Goal: Navigation & Orientation: Understand site structure

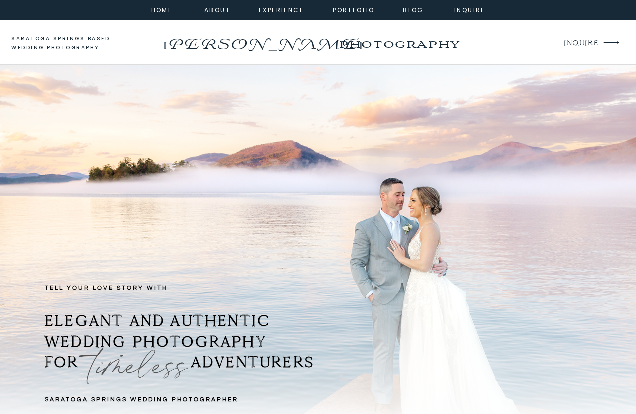
click at [420, 43] on p "photography" at bounding box center [398, 43] width 159 height 27
click at [459, 48] on p "photography" at bounding box center [398, 43] width 159 height 27
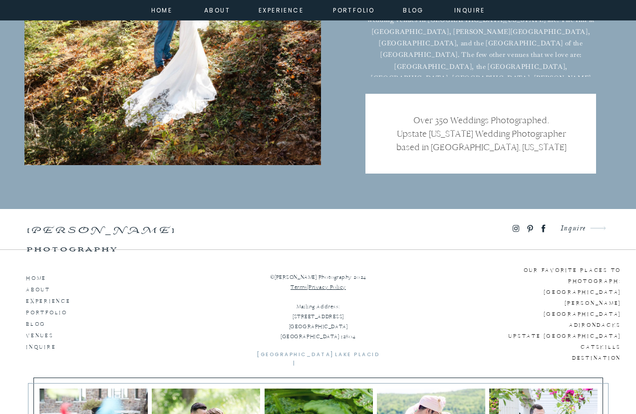
scroll to position [6526, 0]
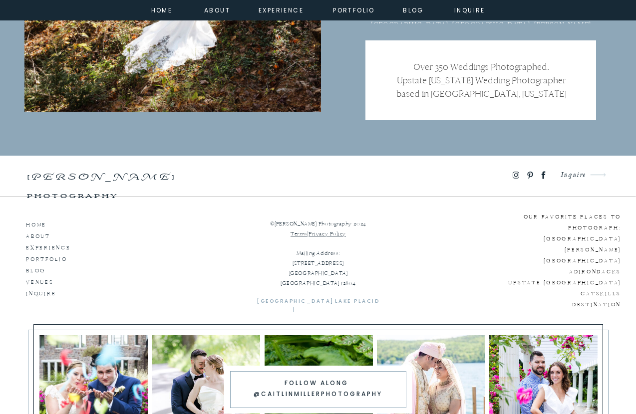
click at [222, 173] on p "[PERSON_NAME] photography" at bounding box center [132, 175] width 212 height 14
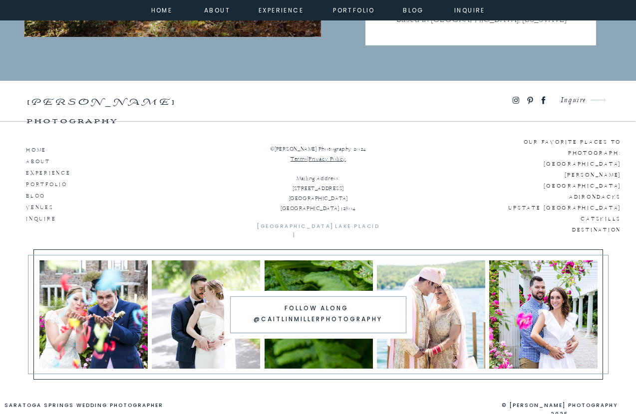
click at [30, 145] on p "HOME" at bounding box center [54, 148] width 57 height 9
click at [34, 162] on p "ABOUT" at bounding box center [54, 160] width 57 height 9
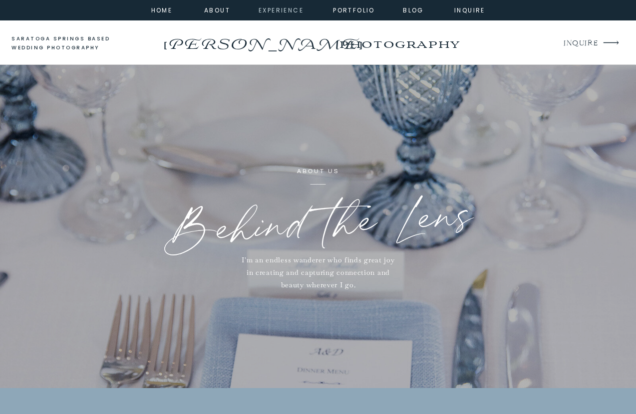
click at [279, 9] on nav "experience" at bounding box center [278, 9] width 40 height 9
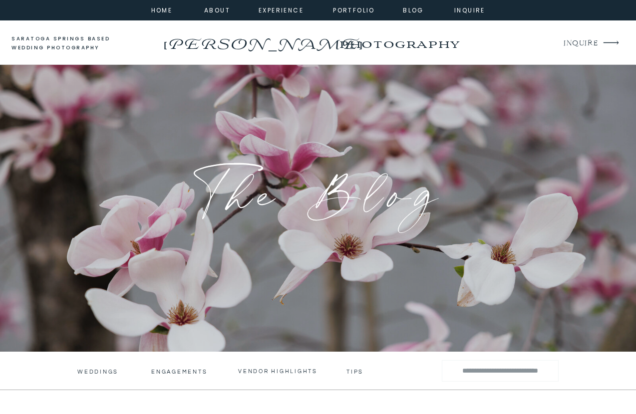
click at [304, 38] on p "[PERSON_NAME]" at bounding box center [262, 40] width 203 height 16
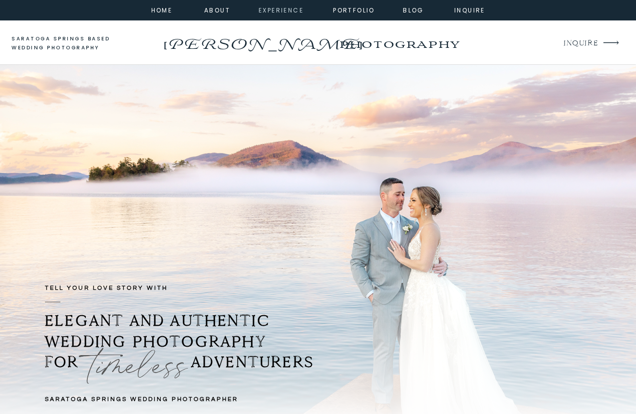
click at [276, 8] on nav "experience" at bounding box center [278, 9] width 40 height 9
drag, startPoint x: 0, startPoint y: 0, endPoint x: 211, endPoint y: 6, distance: 211.1
click at [211, 6] on nav "about" at bounding box center [215, 9] width 22 height 9
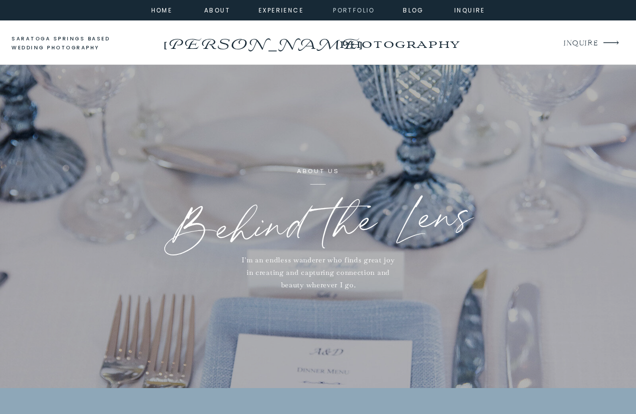
click at [369, 10] on nav "portfolio" at bounding box center [353, 9] width 43 height 9
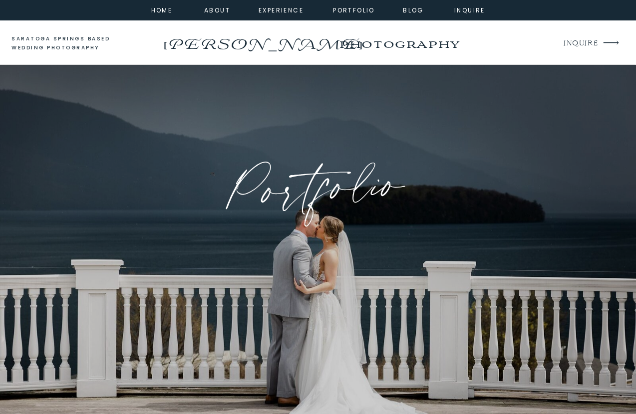
click at [57, 42] on p "saratoga springs based wedding photography" at bounding box center [69, 43] width 117 height 18
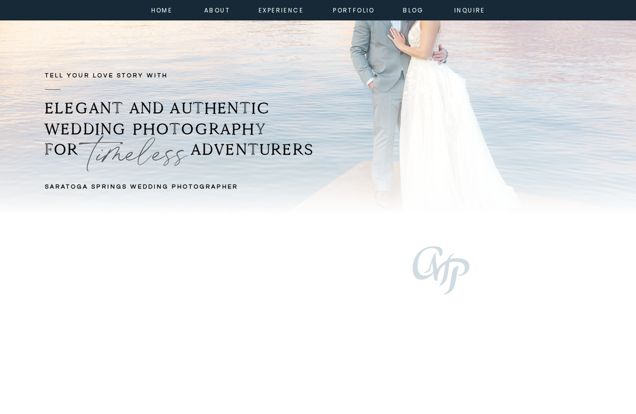
scroll to position [286, 0]
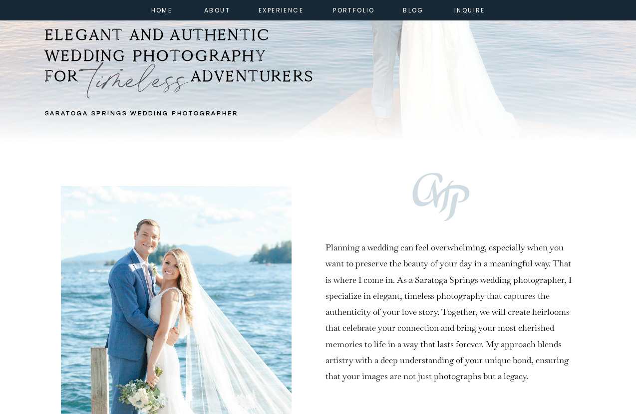
click at [438, 203] on div at bounding box center [440, 197] width 57 height 48
drag, startPoint x: 416, startPoint y: 190, endPoint x: 449, endPoint y: 198, distance: 34.8
click at [449, 198] on div at bounding box center [440, 197] width 57 height 48
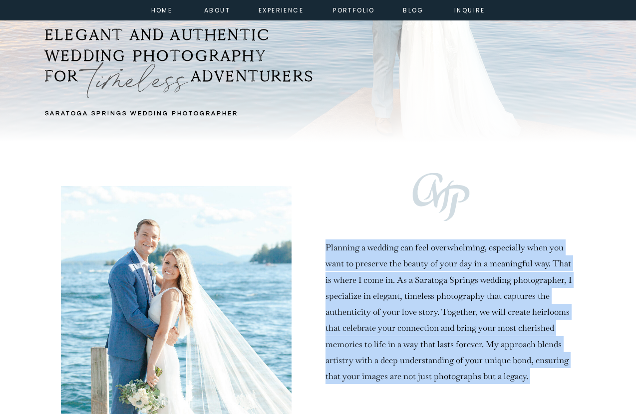
drag, startPoint x: 391, startPoint y: 191, endPoint x: 466, endPoint y: 190, distance: 74.8
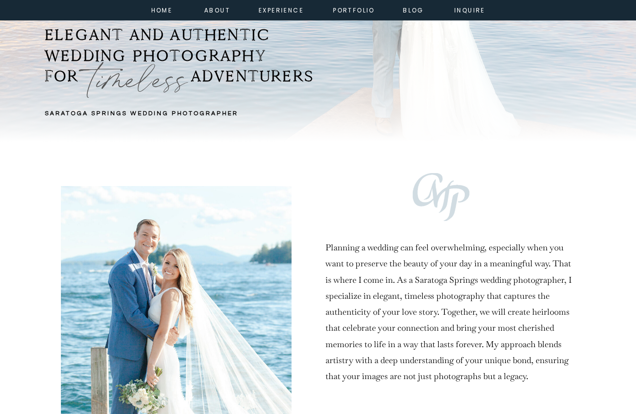
drag, startPoint x: 466, startPoint y: 190, endPoint x: 409, endPoint y: 172, distance: 60.3
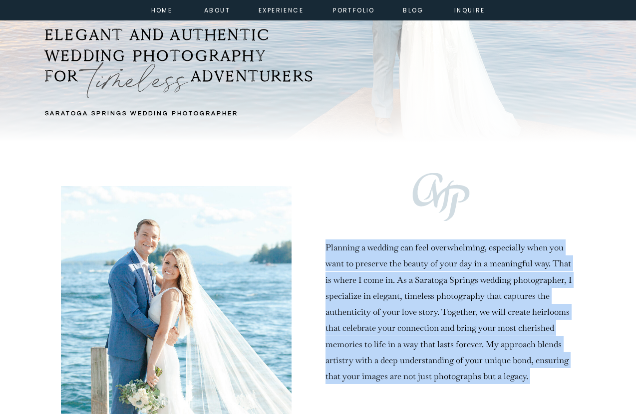
drag, startPoint x: 483, startPoint y: 189, endPoint x: 416, endPoint y: 176, distance: 69.1
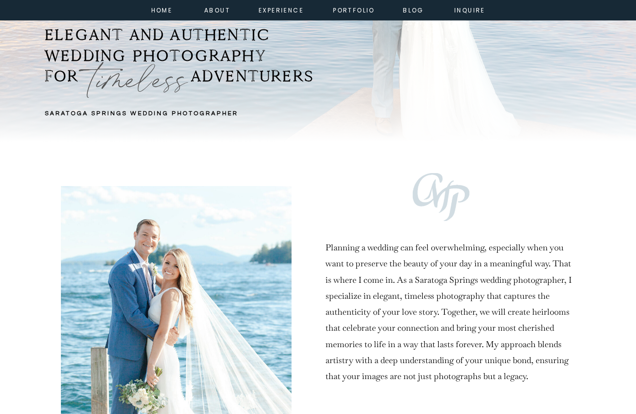
drag, startPoint x: 416, startPoint y: 176, endPoint x: 378, endPoint y: 156, distance: 42.2
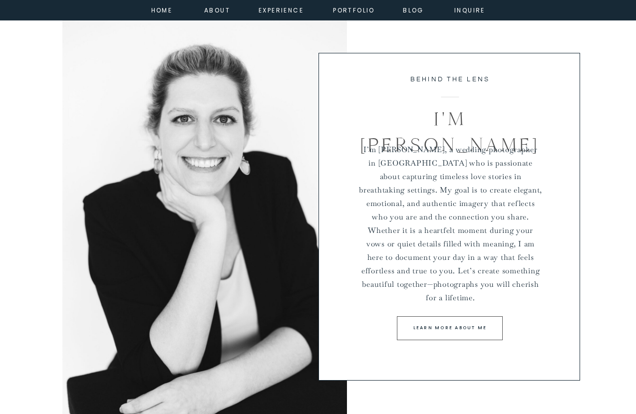
scroll to position [3533, 0]
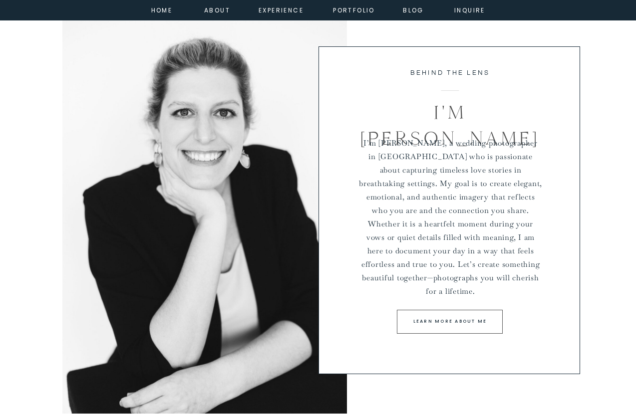
click at [466, 323] on p "Learn more about me" at bounding box center [449, 321] width 91 height 9
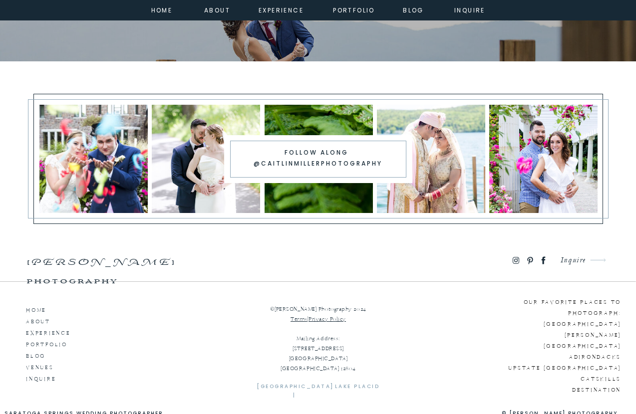
scroll to position [3215, 0]
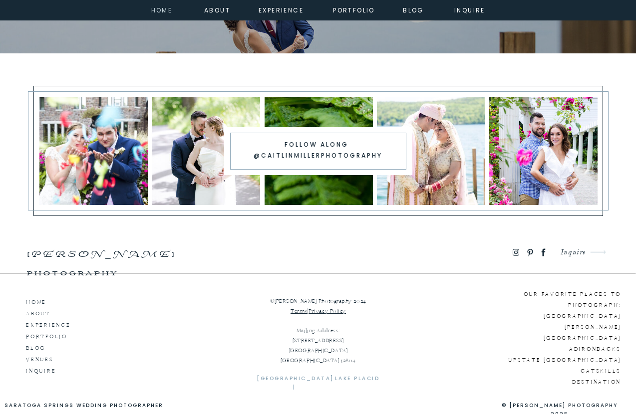
click at [159, 9] on nav "home" at bounding box center [161, 9] width 27 height 9
